Goal: Task Accomplishment & Management: Use online tool/utility

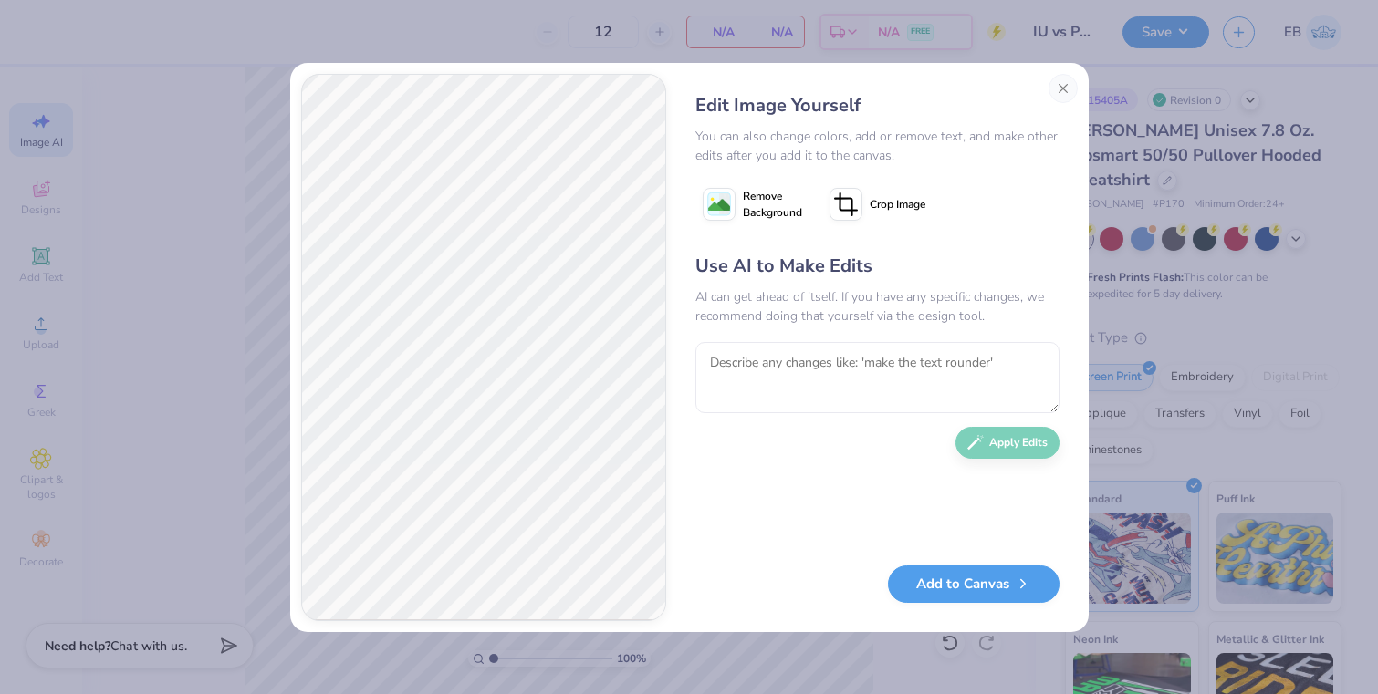
type textarea "o"
